Goal: Check status

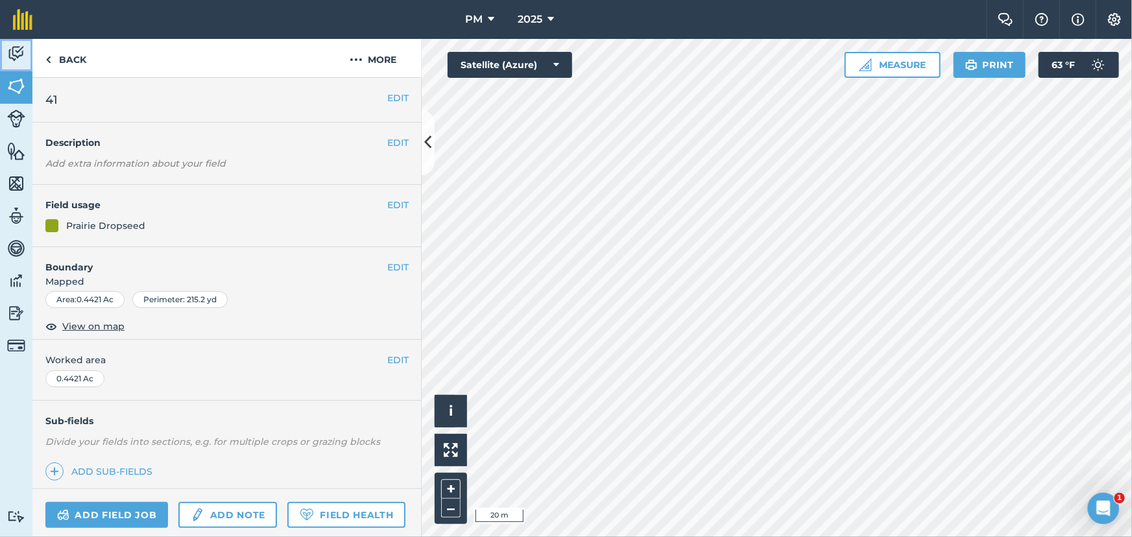
click at [19, 56] on img at bounding box center [16, 53] width 18 height 19
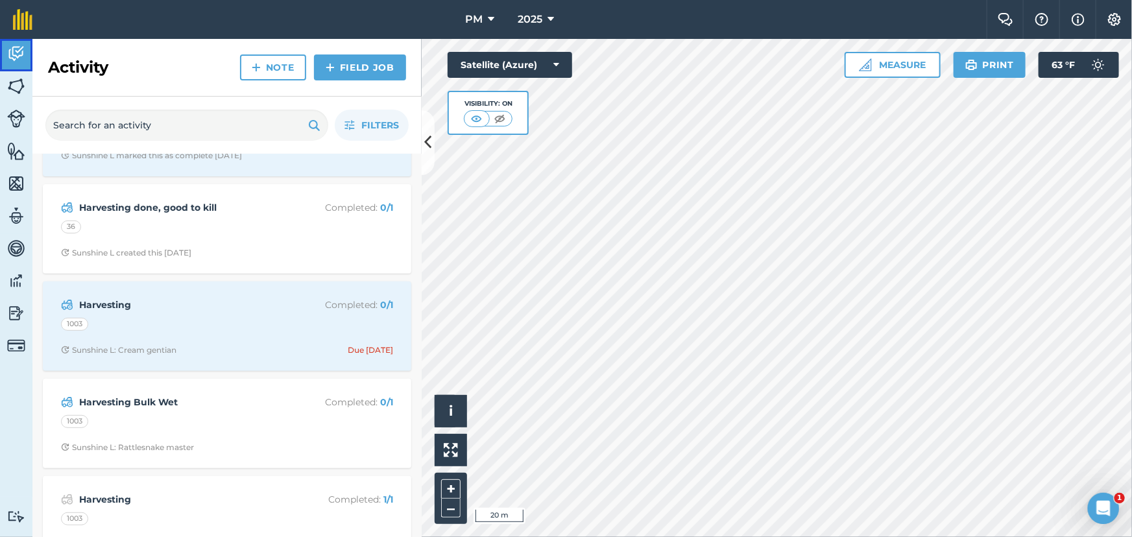
scroll to position [294, 0]
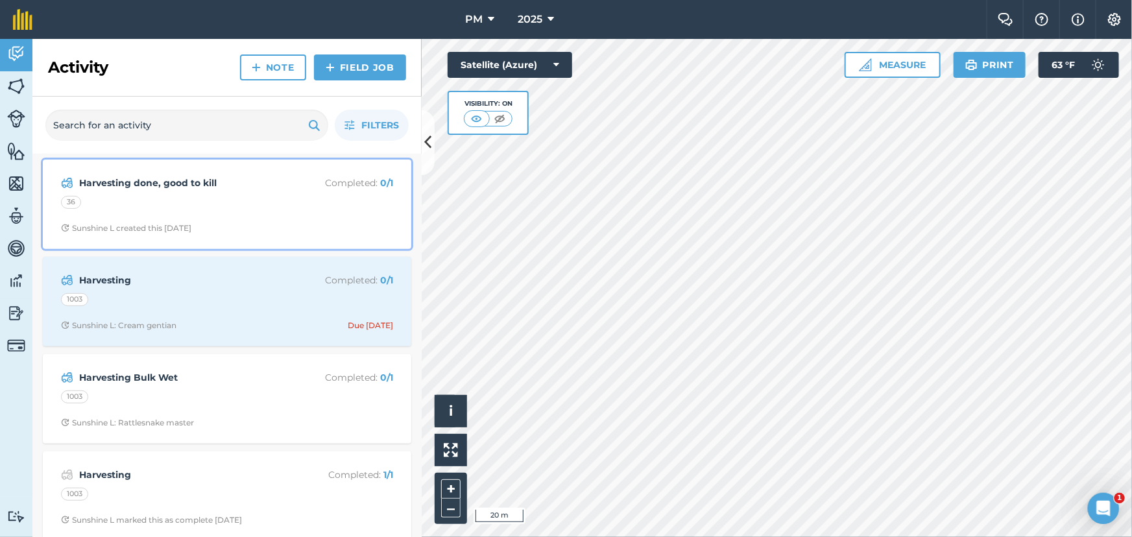
click at [239, 208] on div "36" at bounding box center [227, 204] width 332 height 17
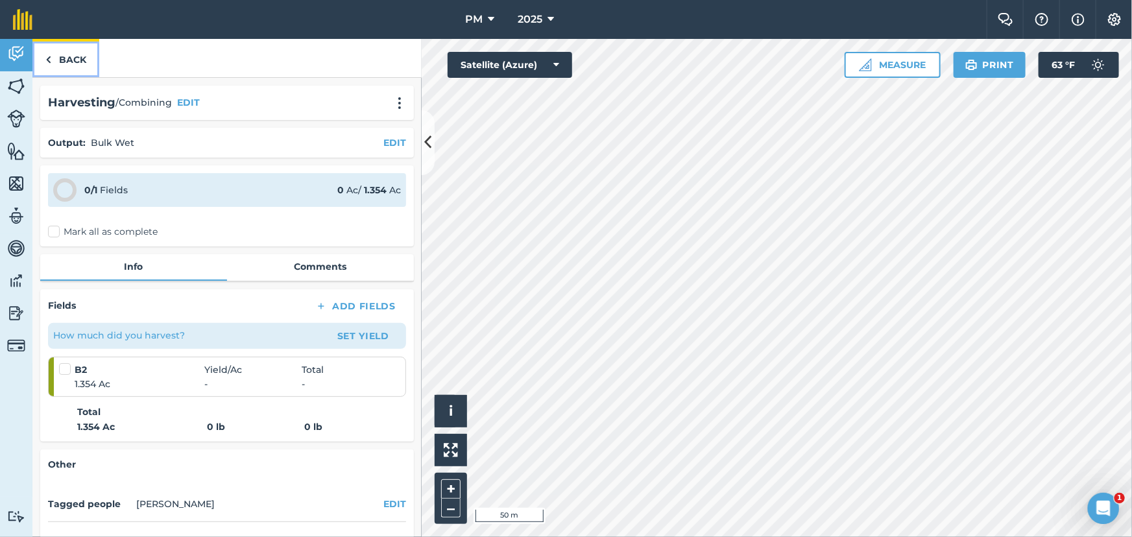
click at [45, 58] on img at bounding box center [48, 60] width 6 height 16
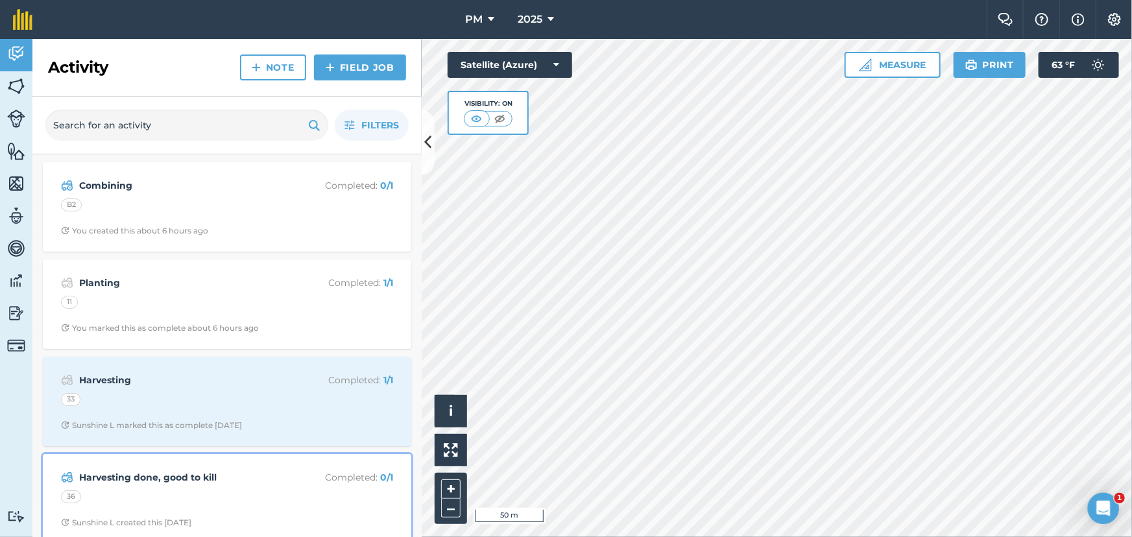
click at [239, 496] on div "36" at bounding box center [227, 498] width 332 height 17
